Goal: Task Accomplishment & Management: Manage account settings

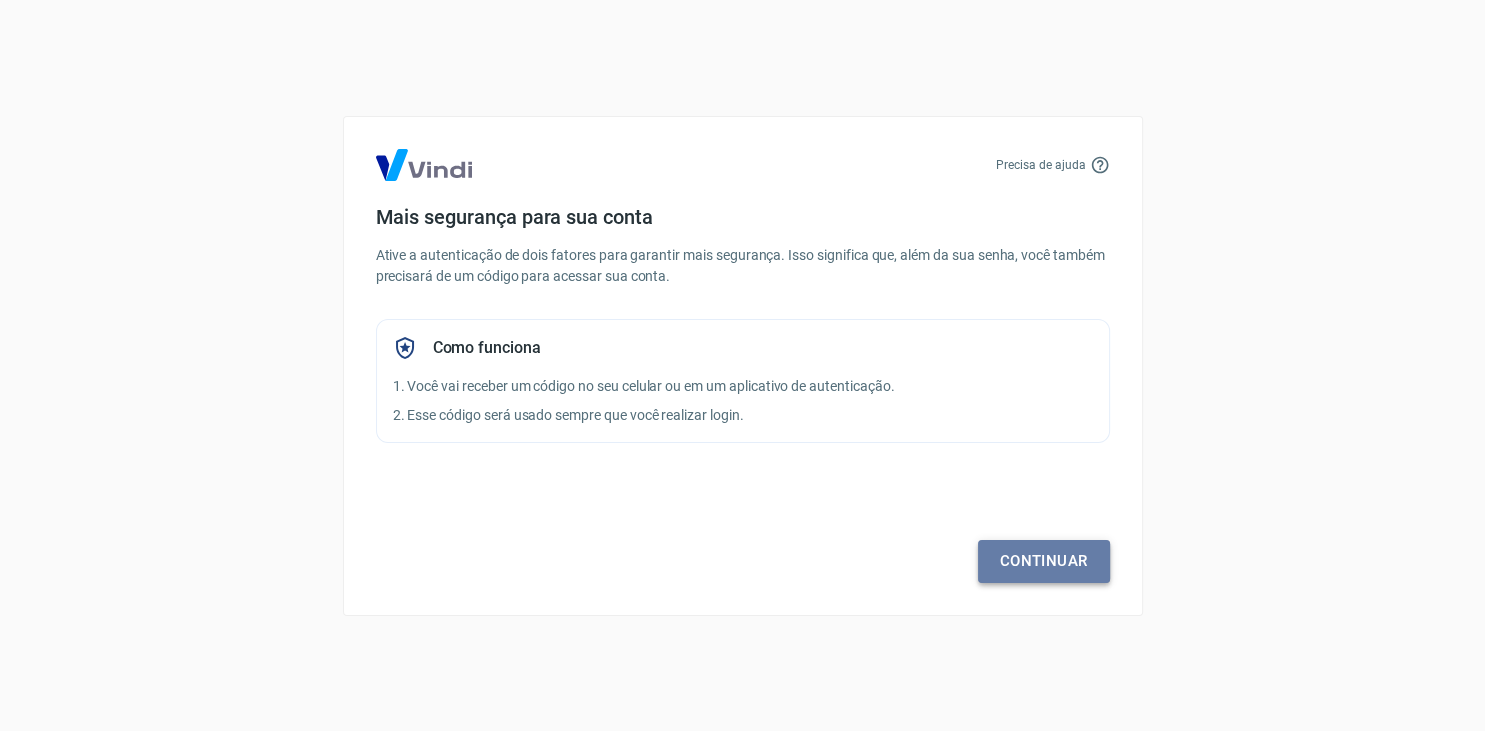
click at [1038, 564] on link "Continuar" at bounding box center [1044, 561] width 132 height 42
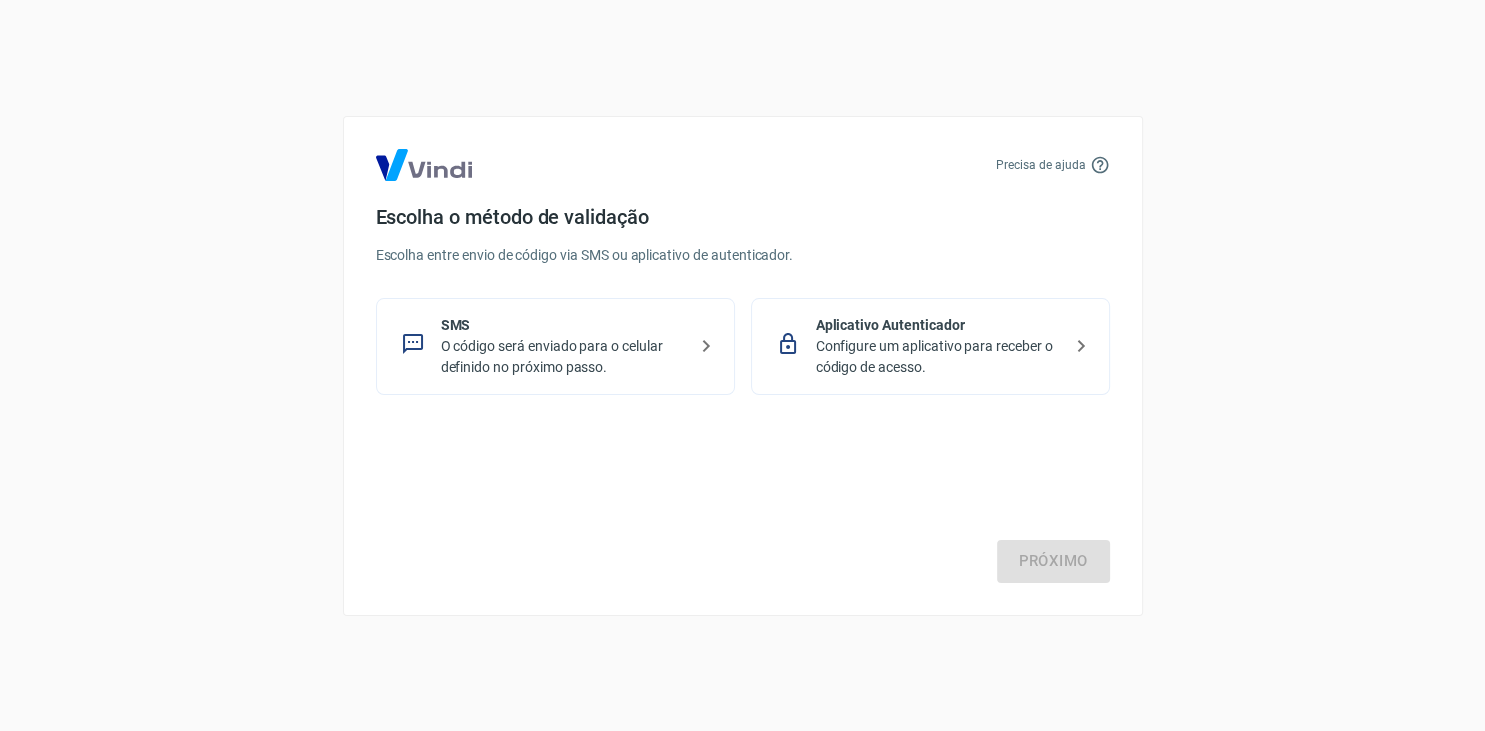
click at [703, 347] on icon at bounding box center [706, 346] width 24 height 24
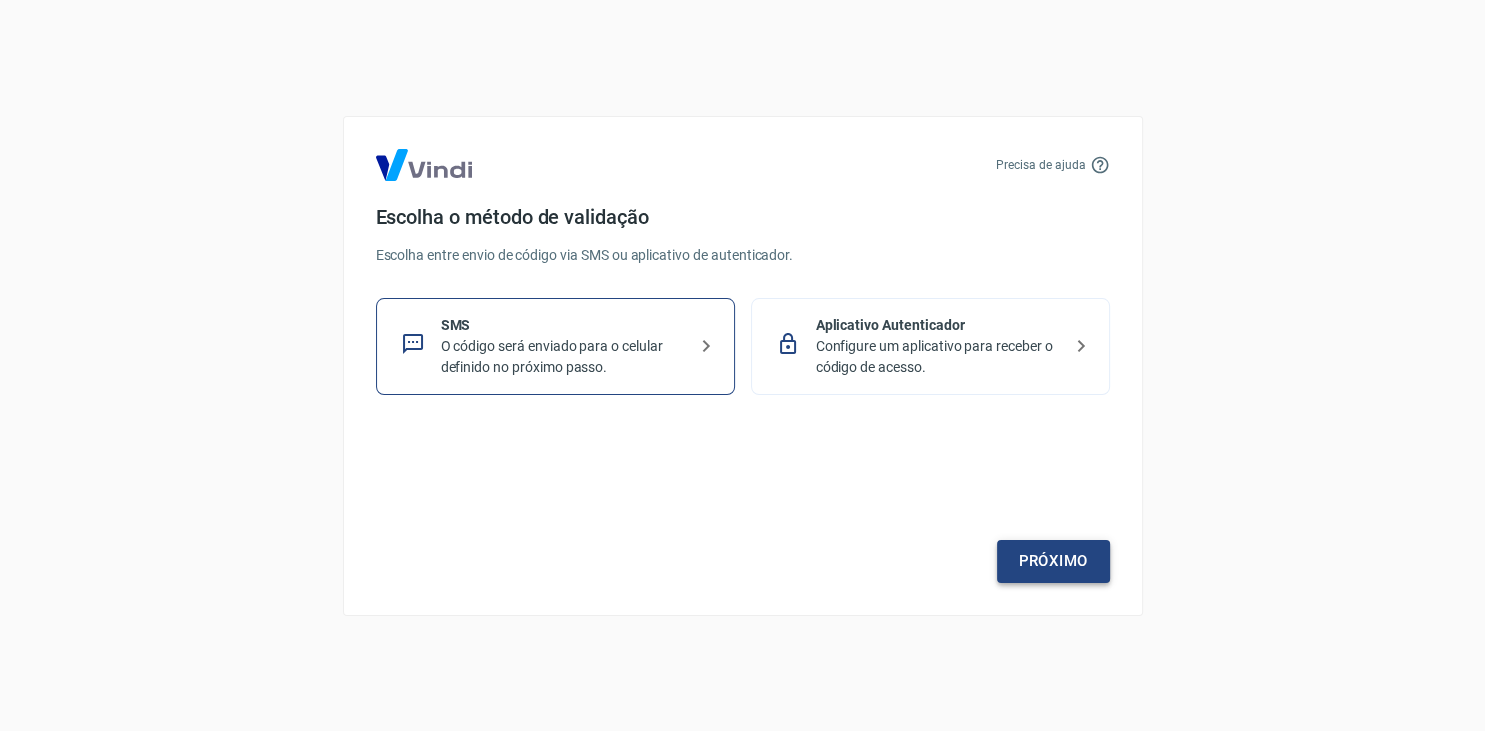
click at [1041, 567] on link "Próximo" at bounding box center [1053, 561] width 113 height 42
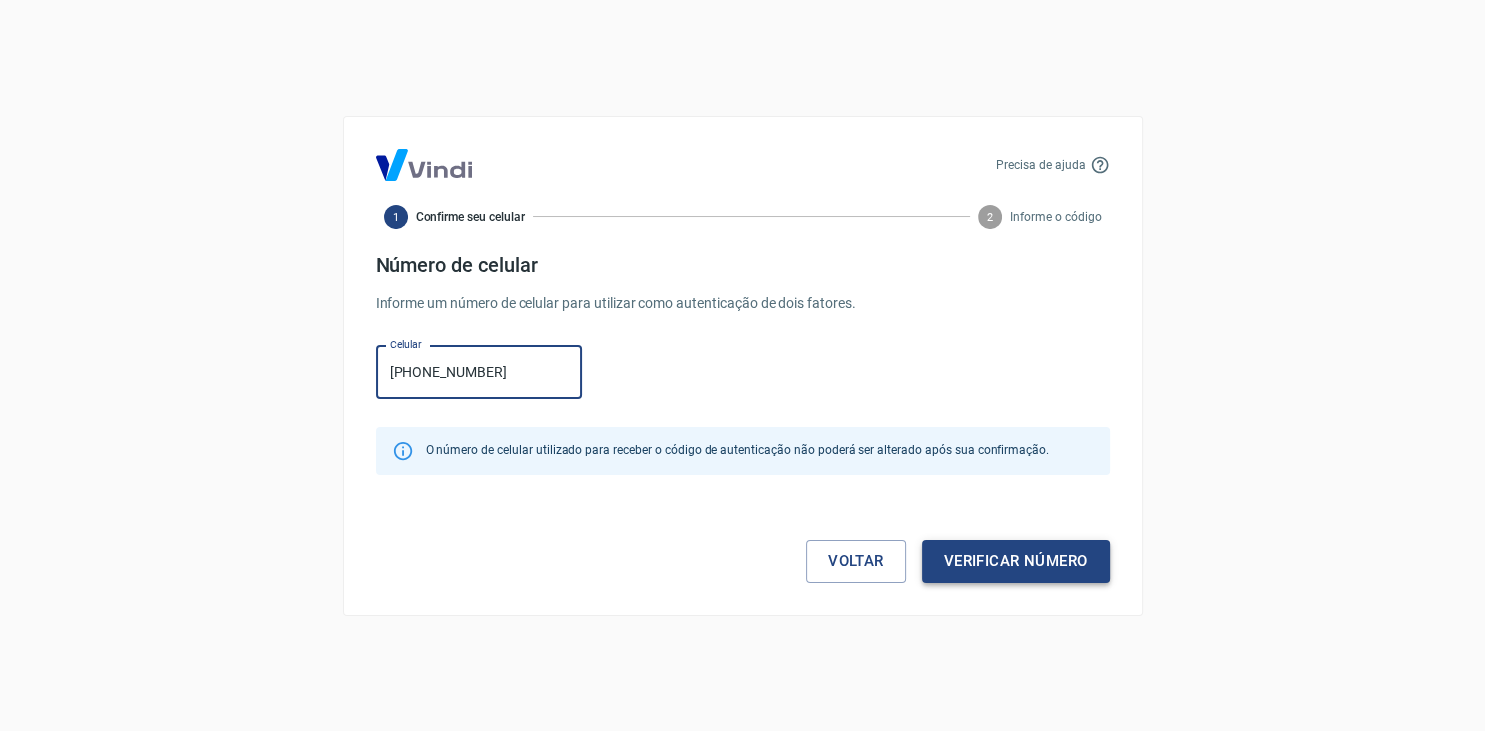
type input "[PHONE_NUMBER]"
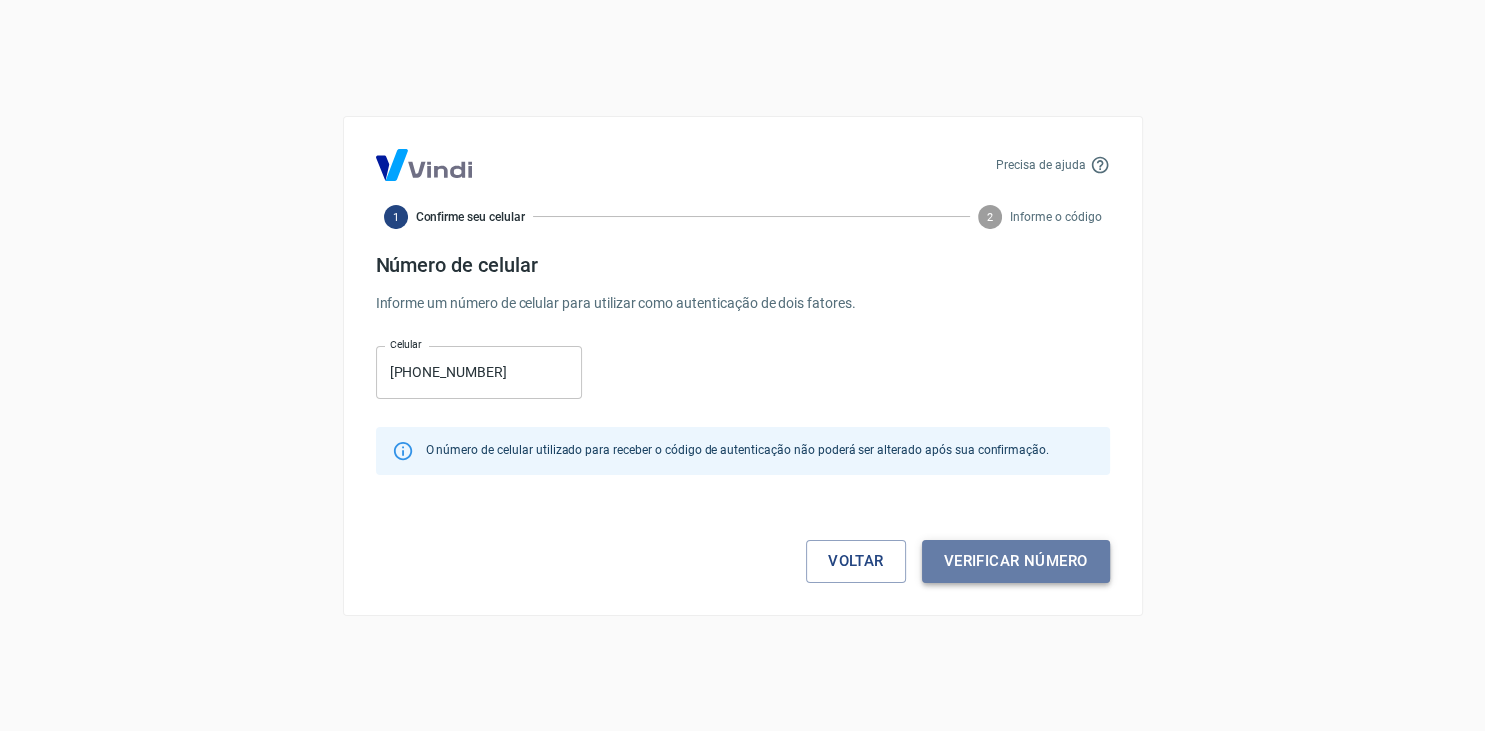
click at [1049, 557] on button "Verificar número" at bounding box center [1016, 561] width 188 height 42
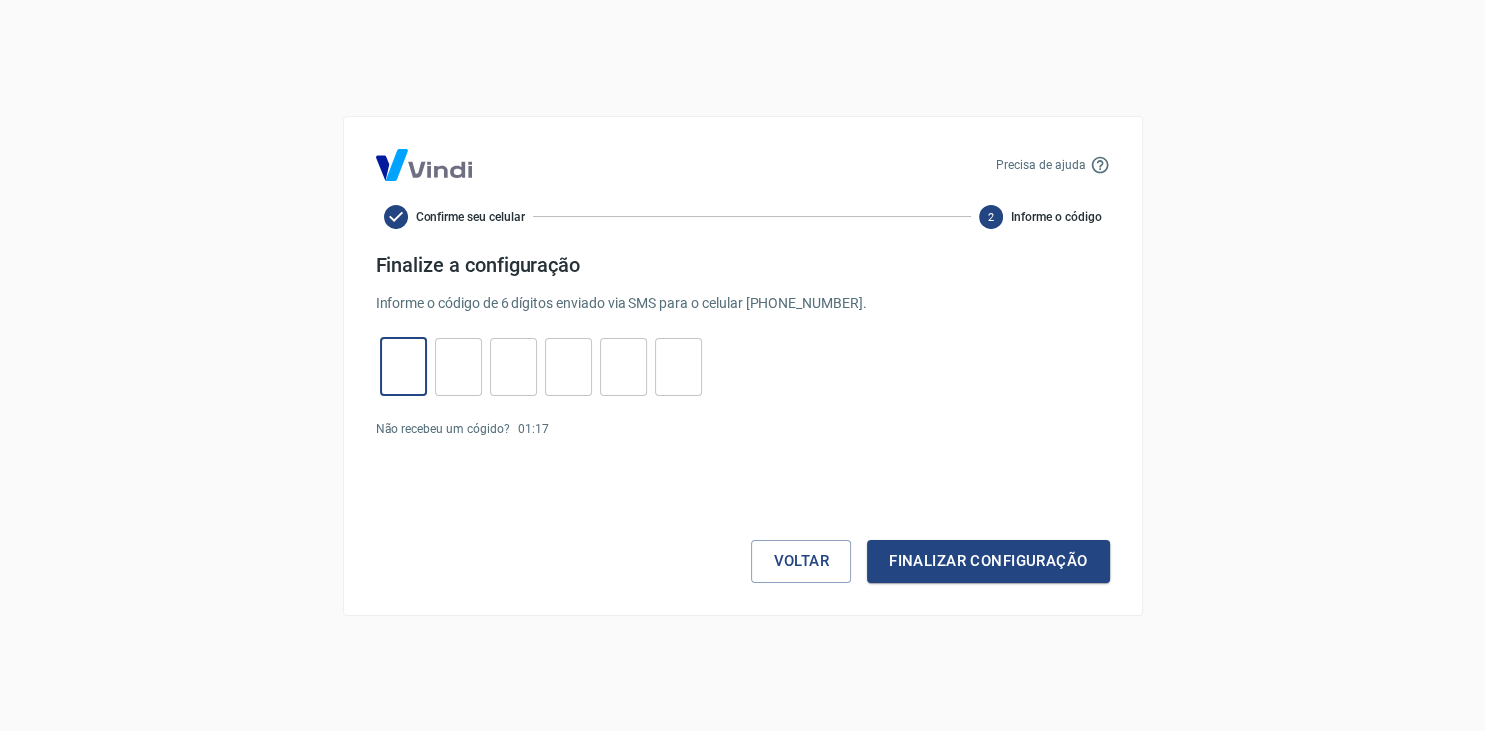
click at [394, 374] on input "tel" at bounding box center [403, 366] width 47 height 43
type input "3"
type input "7"
type input "2"
type input "1"
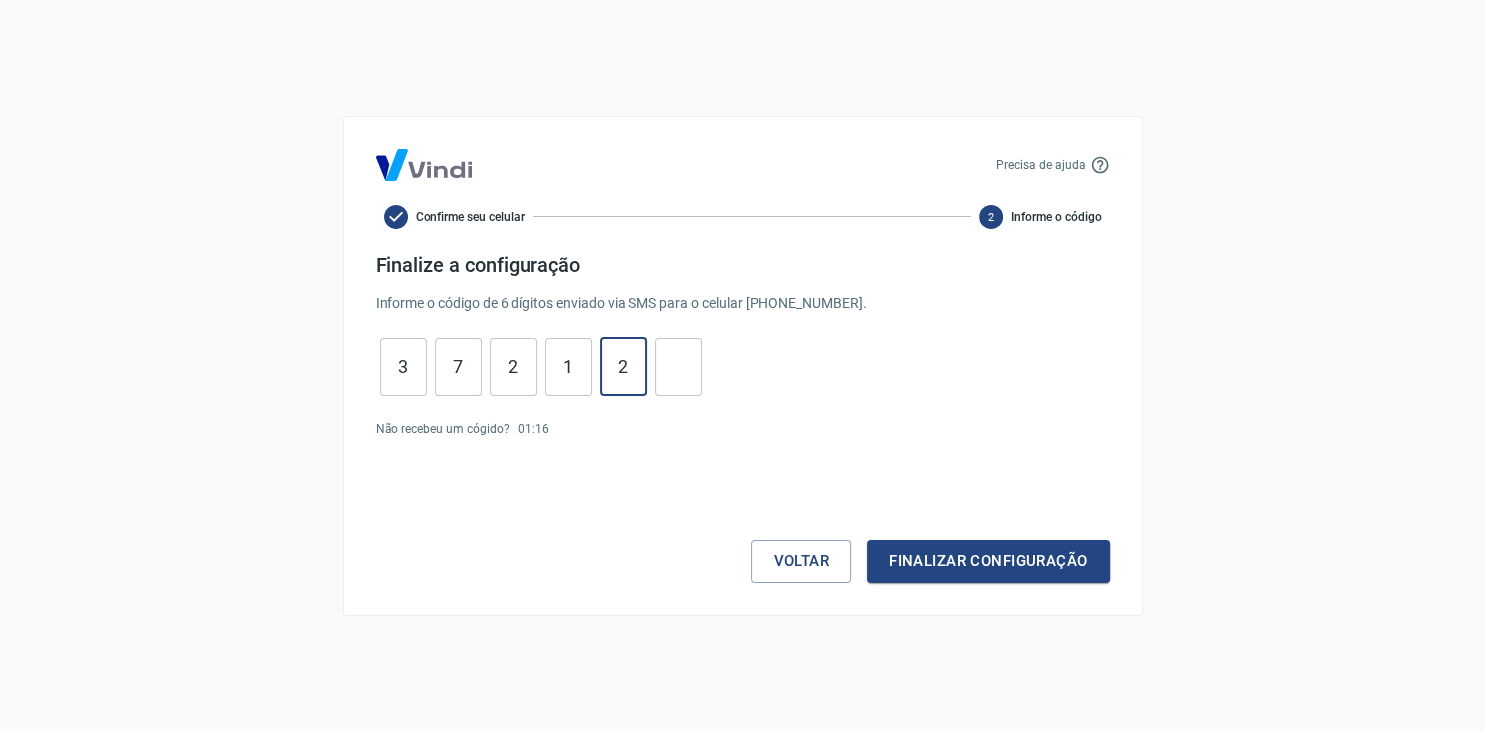
type input "2"
type input "3"
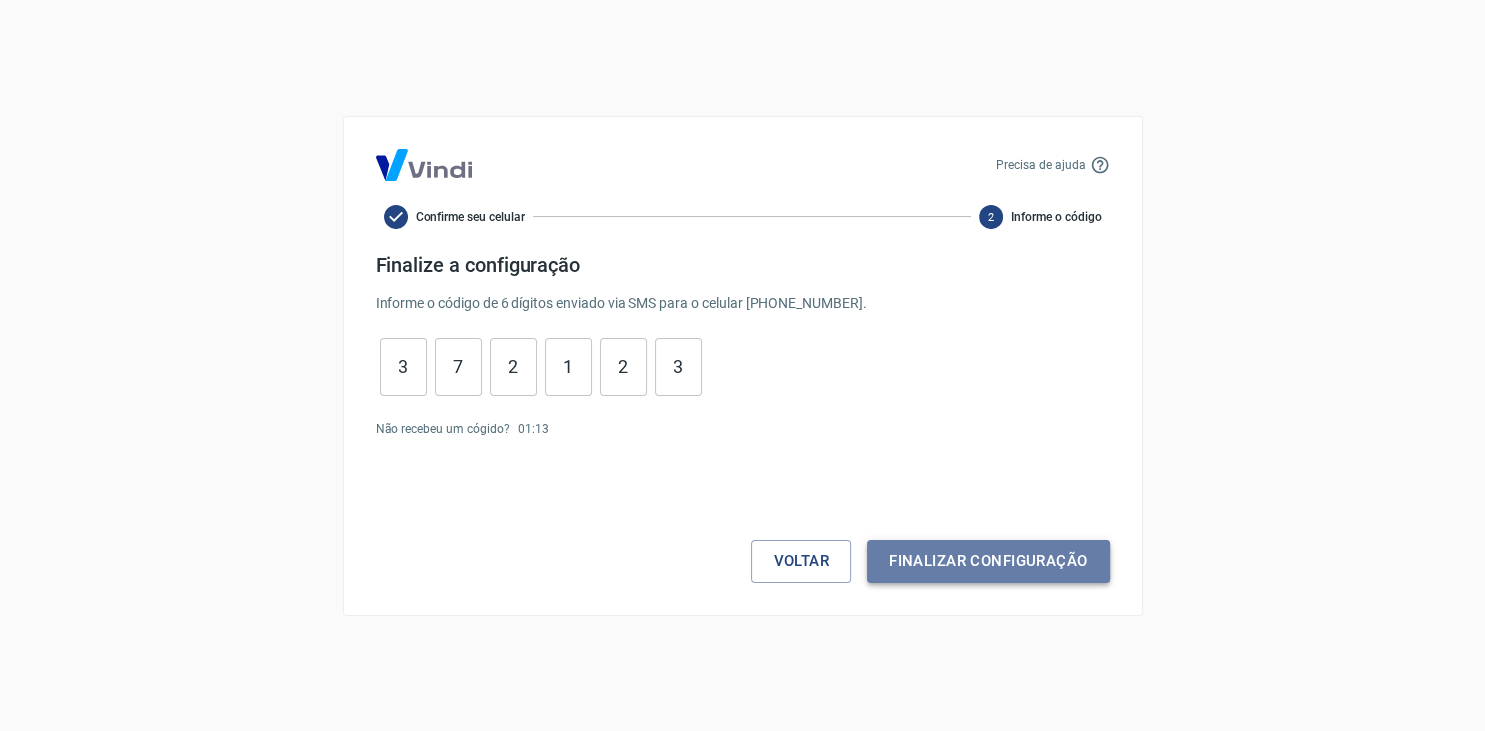
click at [933, 565] on button "Finalizar configuração" at bounding box center [988, 561] width 242 height 42
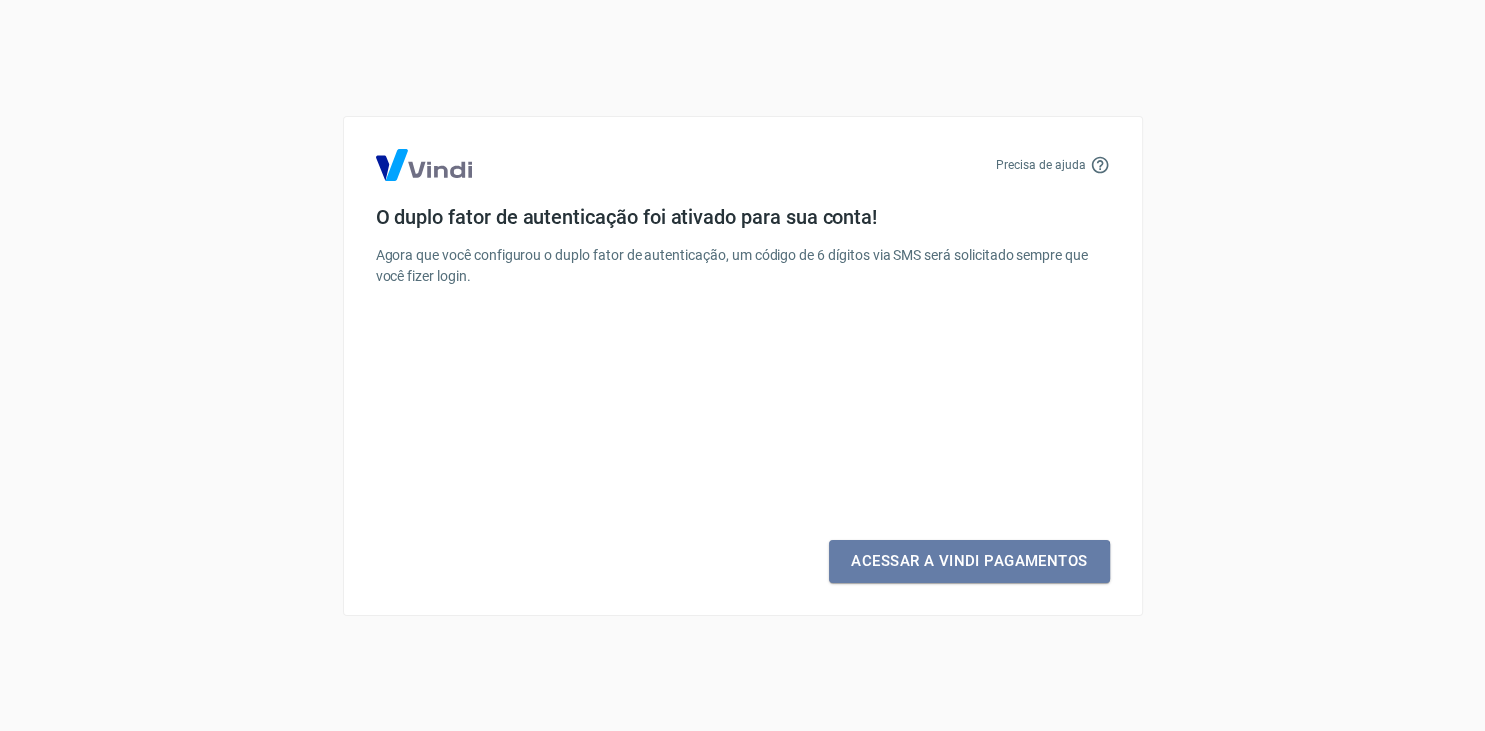
click at [933, 565] on link "Acessar a Vindi Pagamentos" at bounding box center [969, 561] width 280 height 42
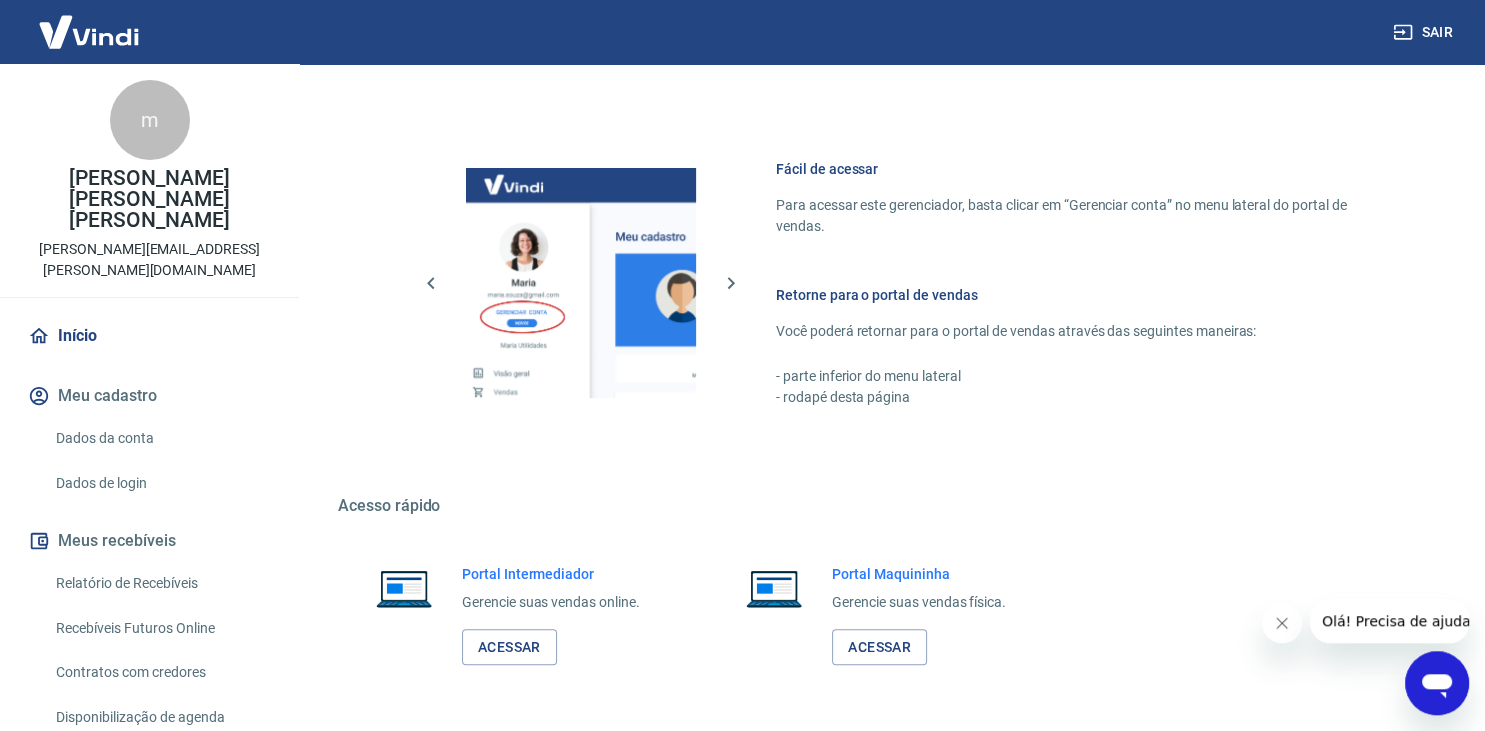
scroll to position [1074, 0]
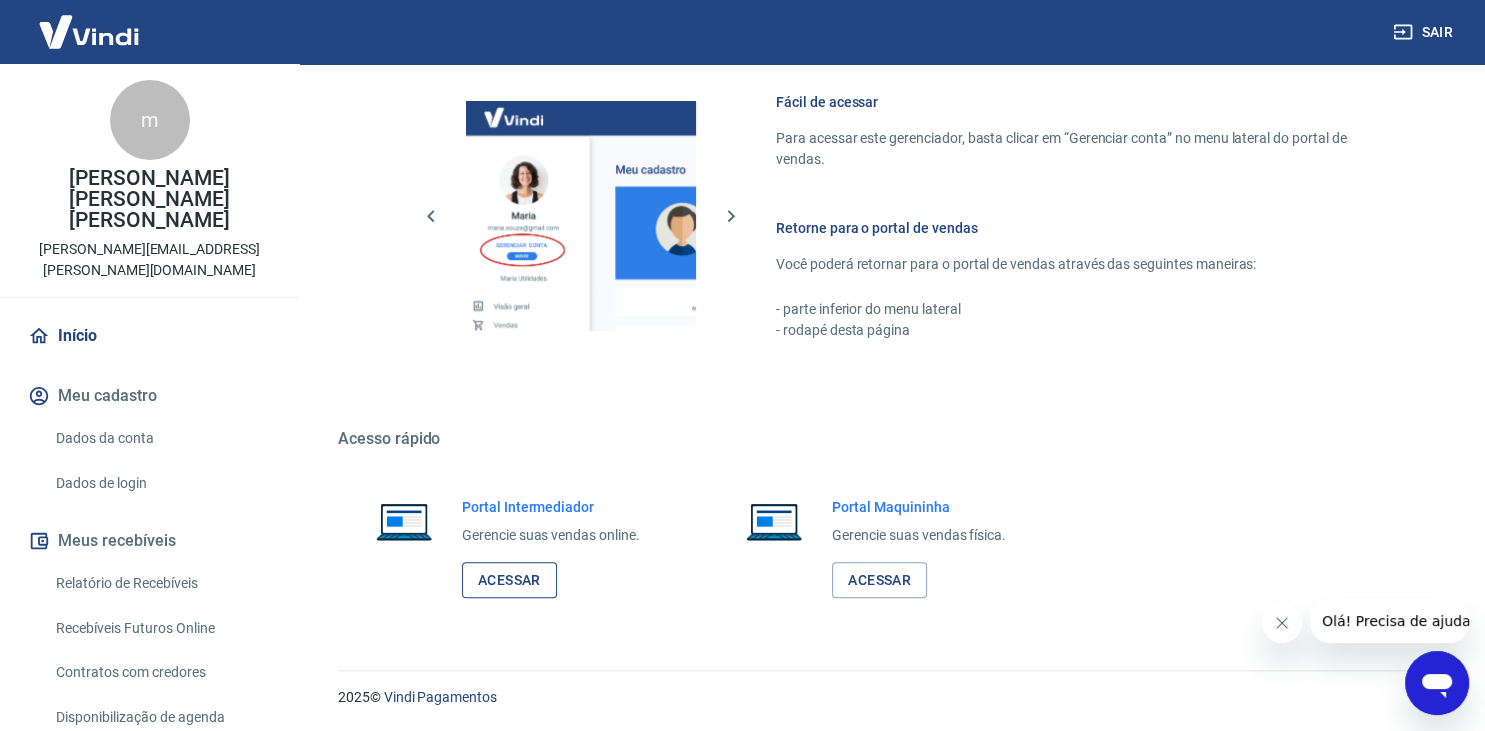
click at [508, 588] on link "Acessar" at bounding box center [509, 580] width 95 height 37
